Goal: Transaction & Acquisition: Book appointment/travel/reservation

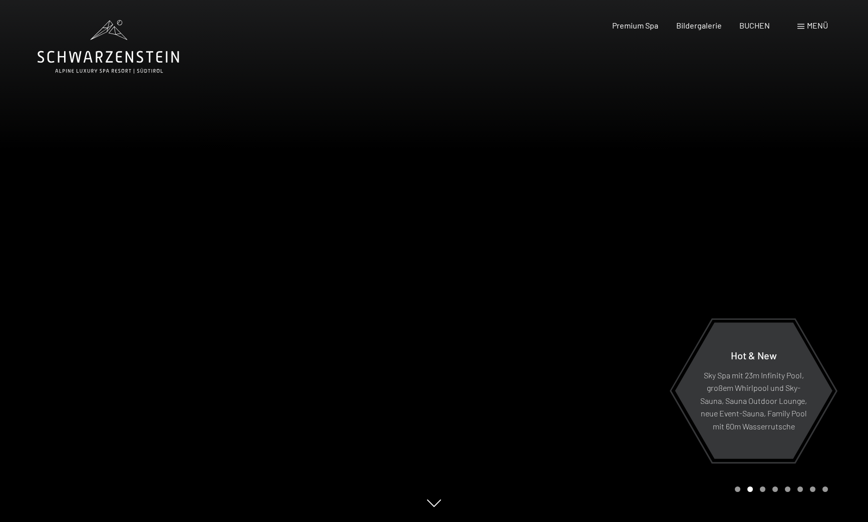
click at [805, 26] on div "Menü" at bounding box center [812, 25] width 31 height 11
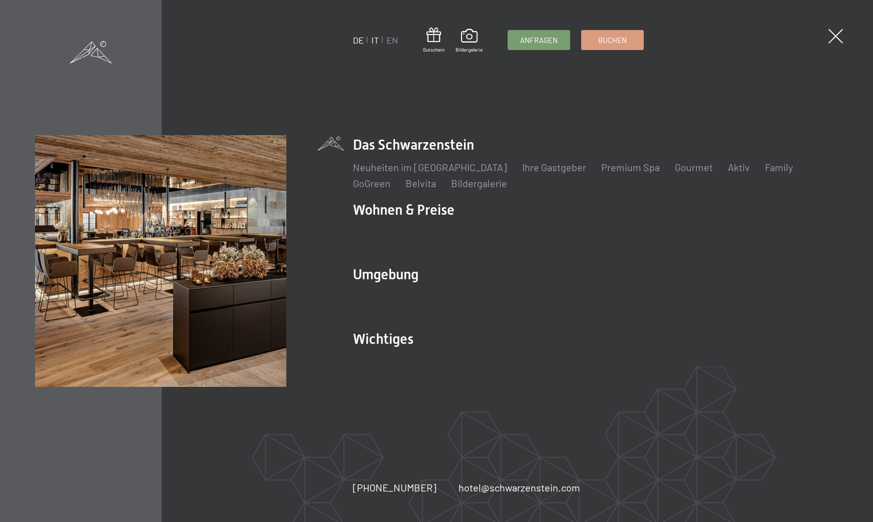
click at [377, 41] on link "IT" at bounding box center [375, 40] width 8 height 11
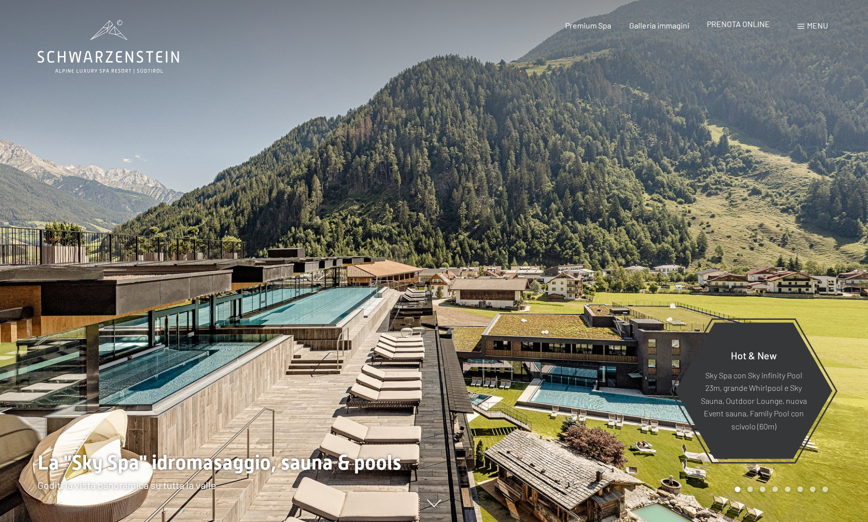
click at [752, 26] on span "PRENOTA ONLINE" at bounding box center [738, 24] width 63 height 10
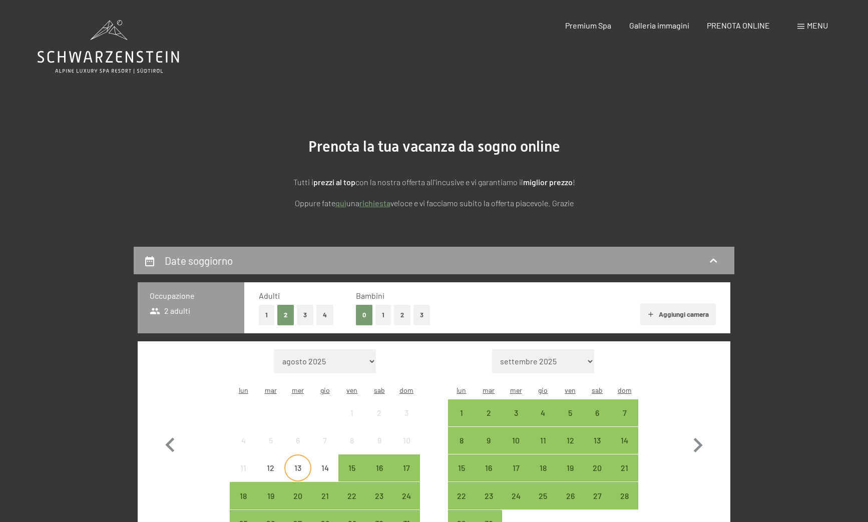
click at [299, 464] on div "13" at bounding box center [297, 476] width 25 height 25
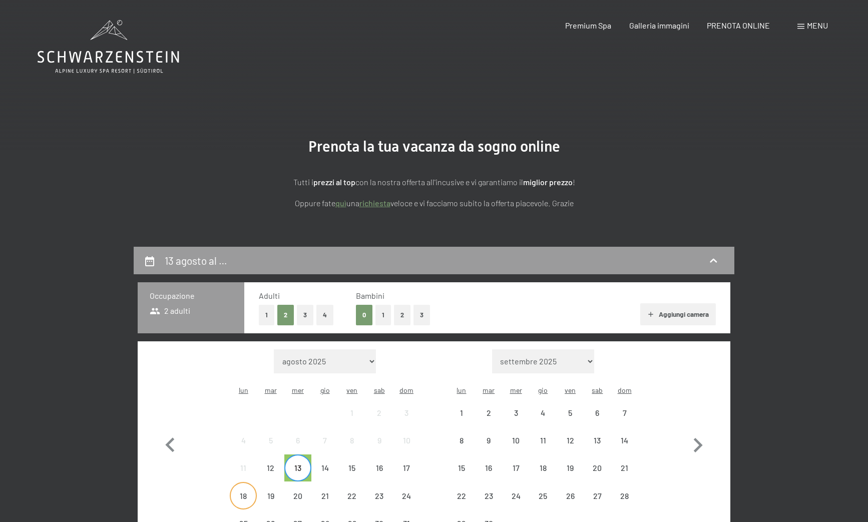
click at [246, 492] on div "18" at bounding box center [243, 504] width 25 height 25
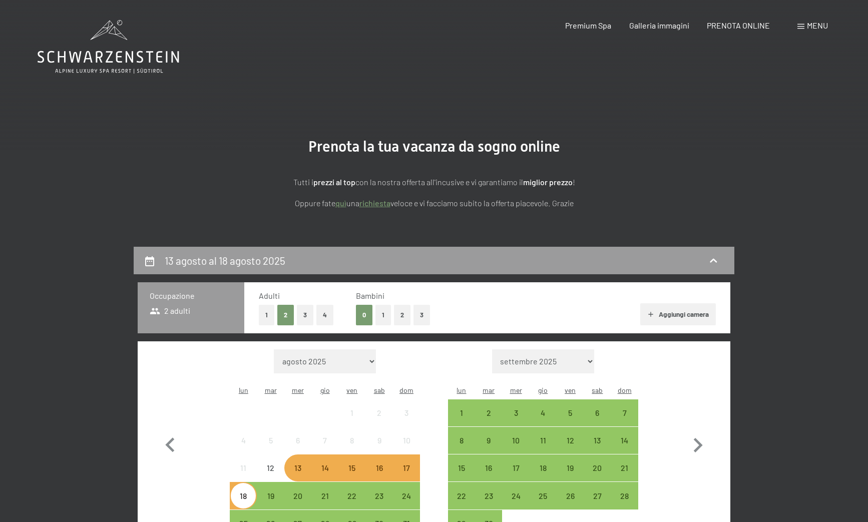
click at [295, 464] on div "13" at bounding box center [297, 476] width 25 height 25
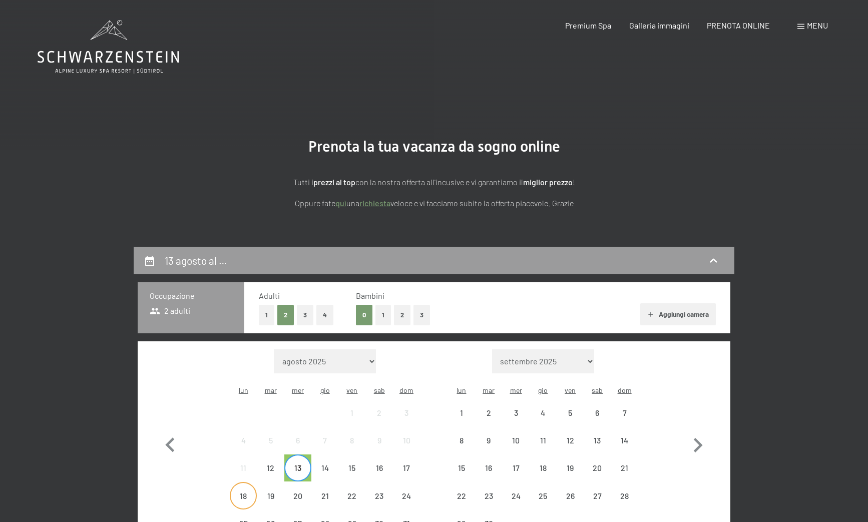
click at [243, 492] on div "18" at bounding box center [243, 504] width 25 height 25
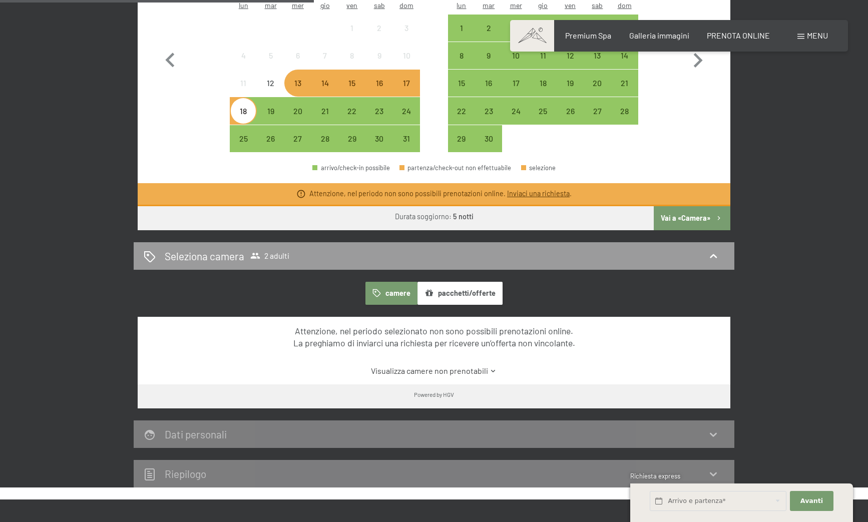
scroll to position [386, 0]
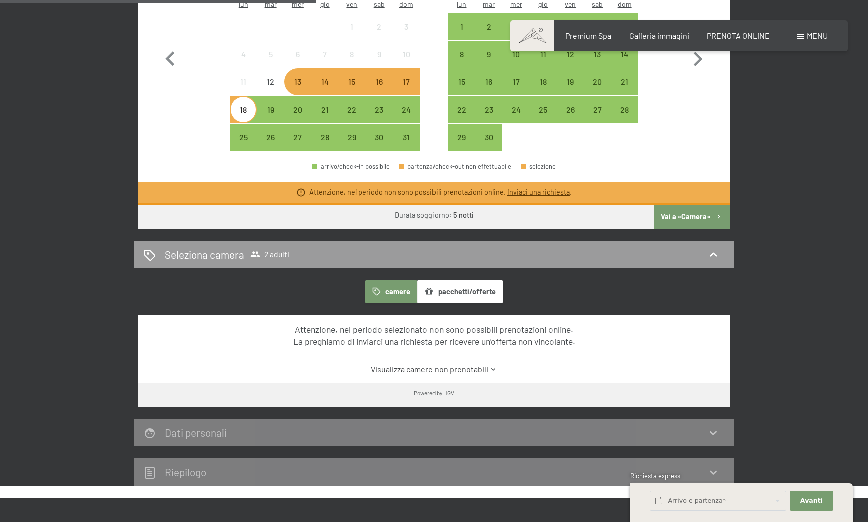
click at [300, 78] on div "13" at bounding box center [297, 90] width 25 height 25
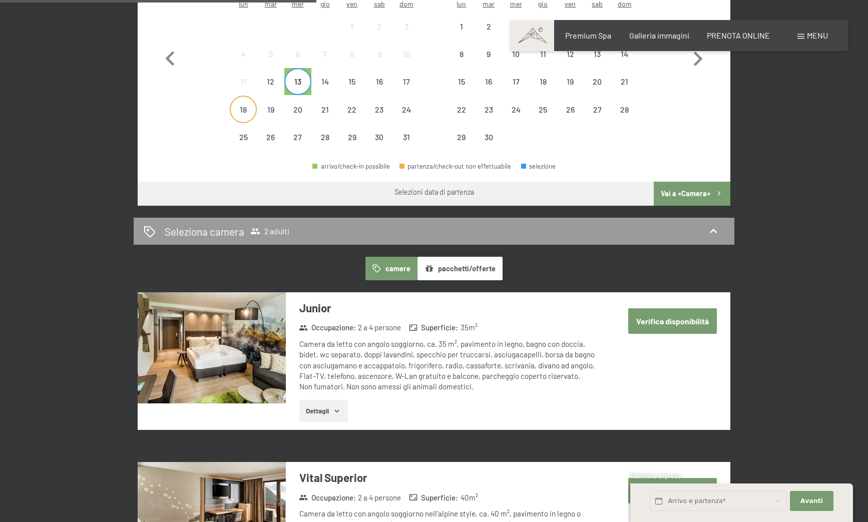
click at [241, 106] on div "18" at bounding box center [243, 118] width 25 height 25
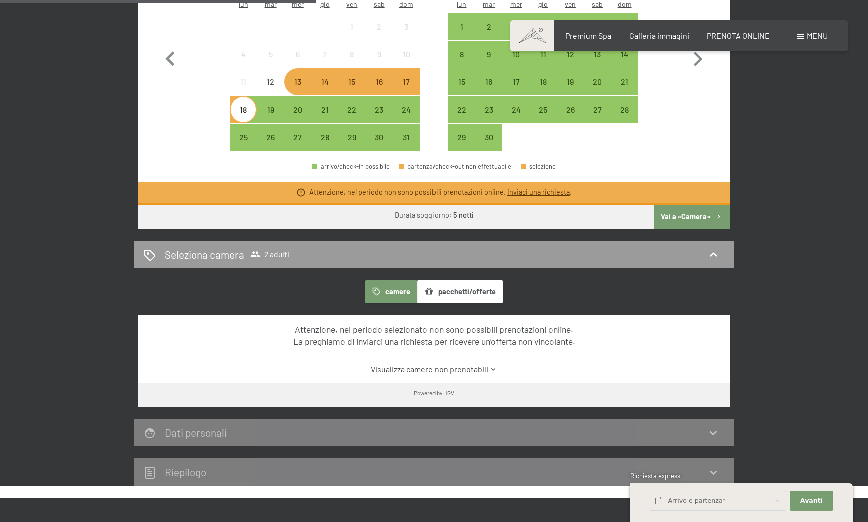
click at [706, 205] on button "Vai a «Camera»" at bounding box center [692, 217] width 77 height 24
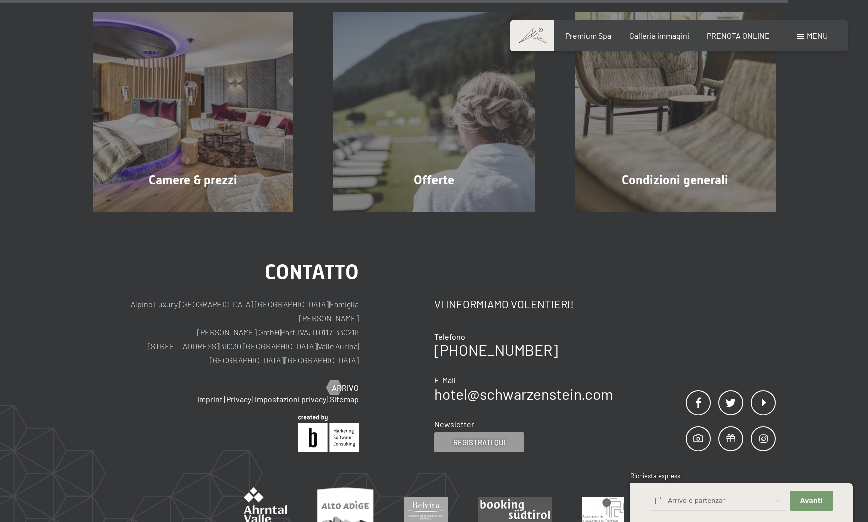
scroll to position [556, 0]
